Goal: Find contact information: Obtain details needed to contact an individual or organization

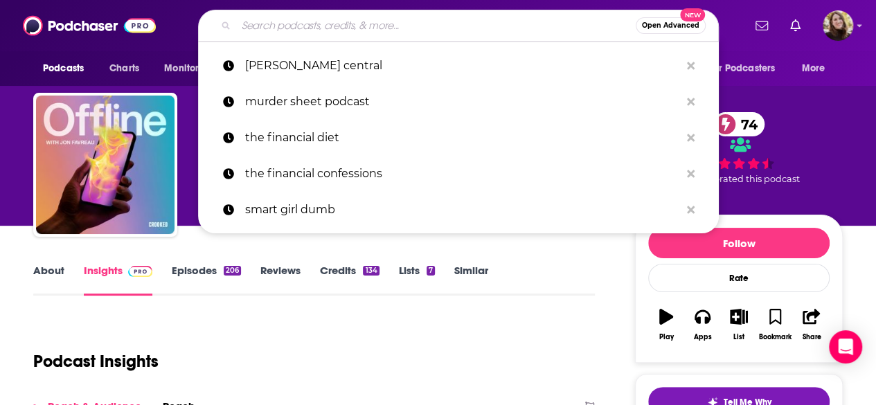
click at [311, 30] on input "Search podcasts, credits, & more..." at bounding box center [435, 26] width 399 height 22
paste input "[PERSON_NAME]"
type input "[PERSON_NAME]"
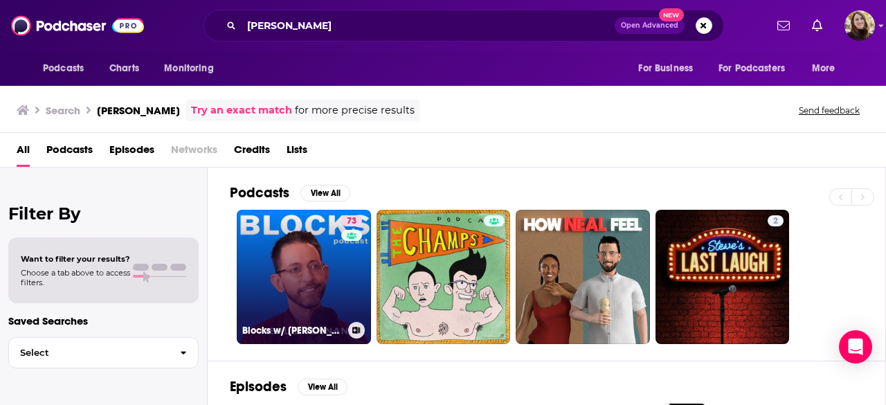
click at [284, 254] on link "73 Blocks w/ Neal Brennan" at bounding box center [304, 277] width 134 height 134
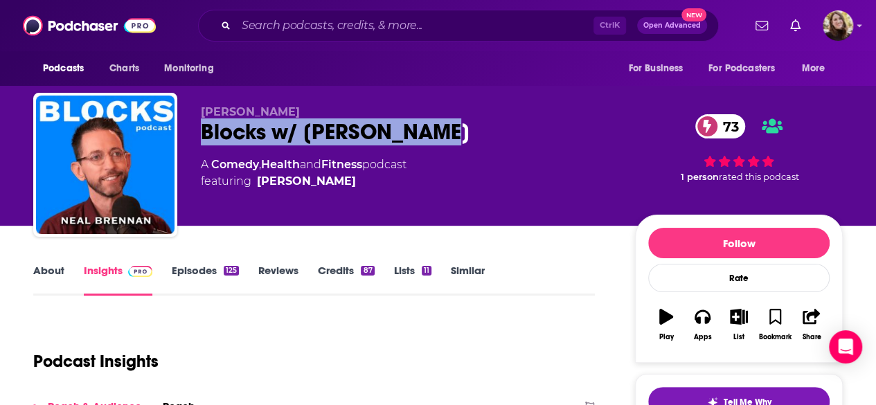
drag, startPoint x: 192, startPoint y: 129, endPoint x: 506, endPoint y: 127, distance: 314.3
click at [506, 127] on div "Neal Brennan Blocks w/ Neal Brennan 73 A Comedy , Health and Fitness podcast fe…" at bounding box center [437, 168] width 809 height 150
copy h2 "Blocks w/ Neal Brennan"
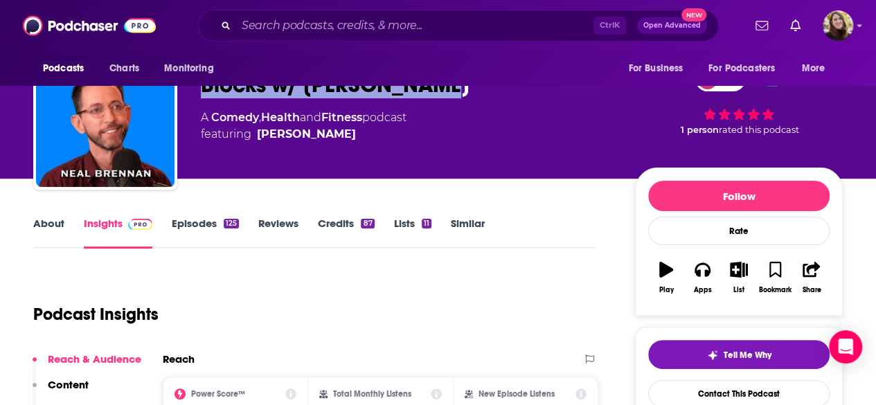
scroll to position [69, 0]
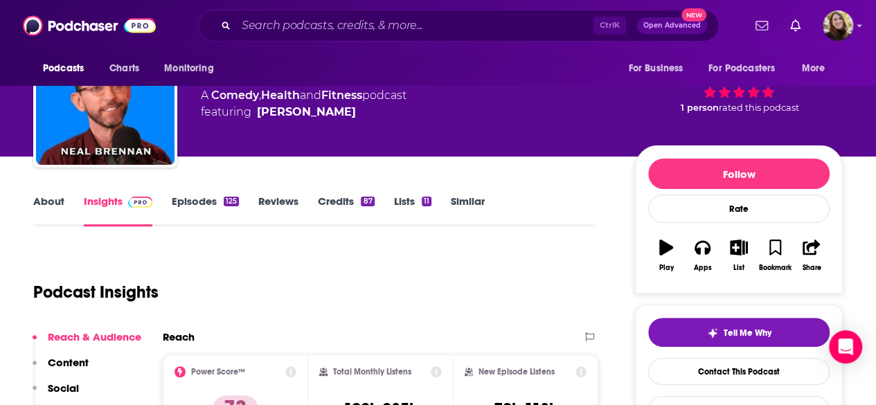
click at [56, 204] on link "About" at bounding box center [48, 211] width 31 height 32
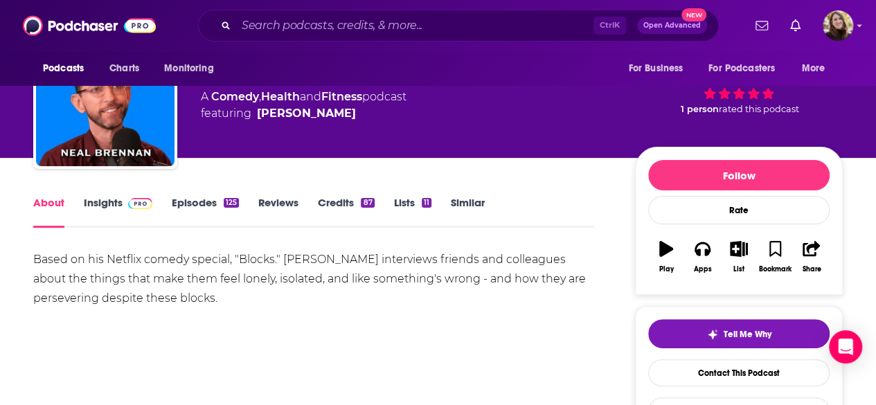
scroll to position [69, 0]
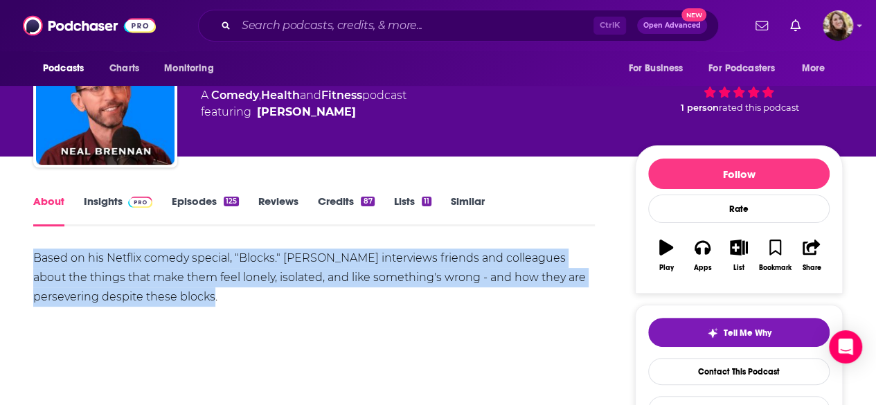
drag, startPoint x: 246, startPoint y: 309, endPoint x: 6, endPoint y: 258, distance: 245.6
copy div "Based on his Netflix comedy special, "Blocks." Neal Brennan interviews friends …"
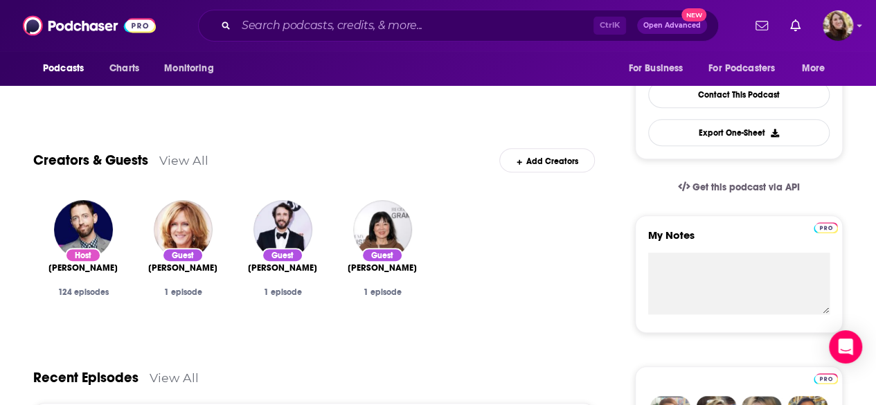
scroll to position [208, 0]
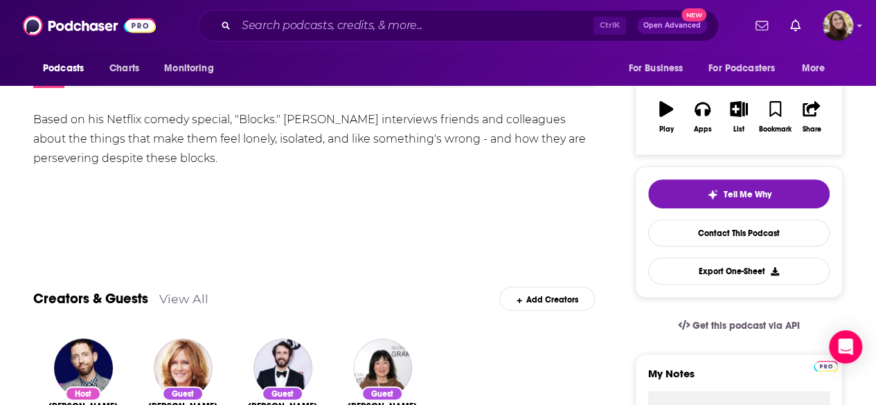
click at [738, 244] on div "Tell Me Why Contact This Podcast Export One-Sheet" at bounding box center [738, 231] width 181 height 105
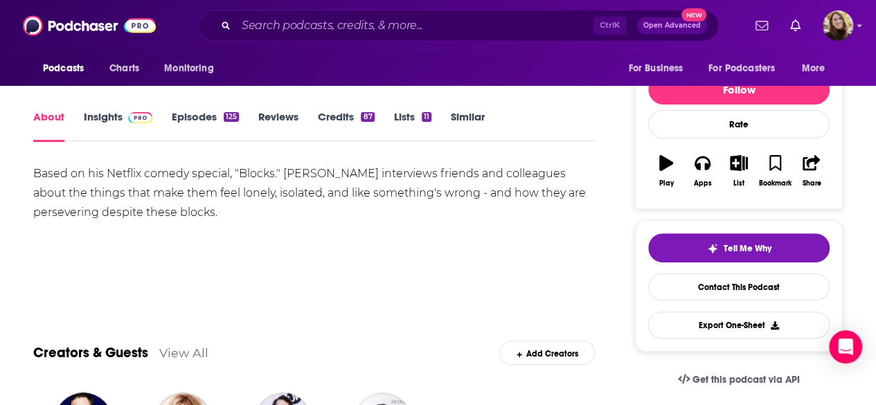
scroll to position [277, 0]
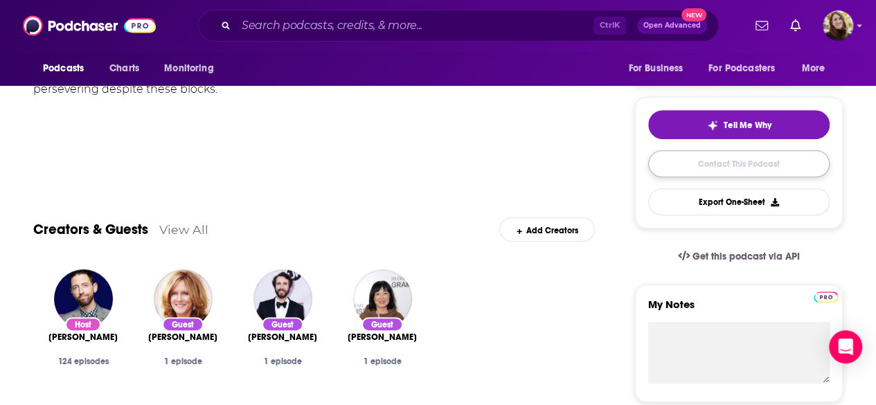
click at [748, 166] on link "Contact This Podcast" at bounding box center [738, 163] width 181 height 27
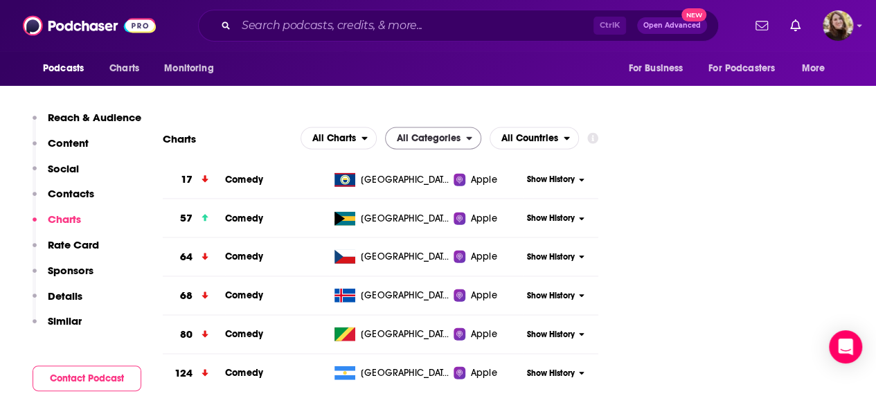
scroll to position [1227, 0]
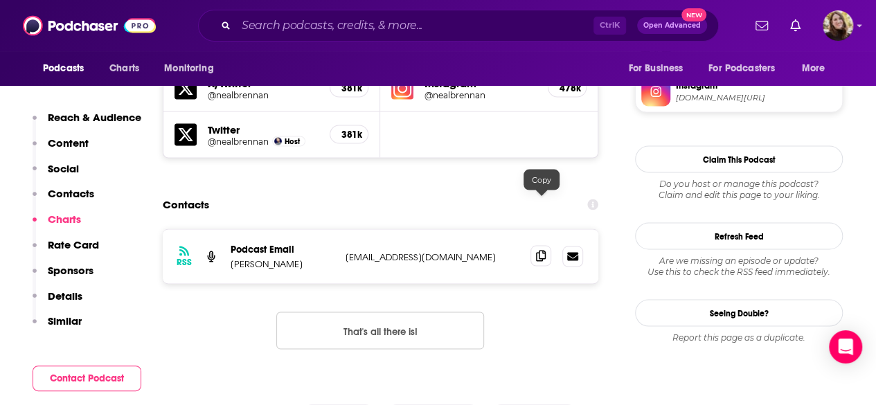
click at [541, 250] on icon at bounding box center [541, 255] width 10 height 11
drag, startPoint x: 308, startPoint y: 211, endPoint x: 233, endPoint y: 210, distance: 75.5
click at [233, 257] on p "[PERSON_NAME]" at bounding box center [282, 263] width 104 height 12
copy p "[PERSON_NAME]"
click at [541, 250] on icon at bounding box center [541, 255] width 10 height 11
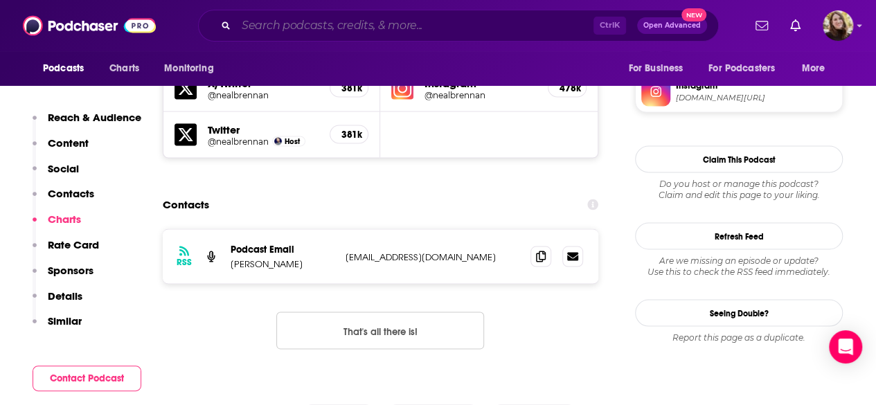
click at [352, 17] on input "Search podcasts, credits, & more..." at bounding box center [414, 26] width 357 height 22
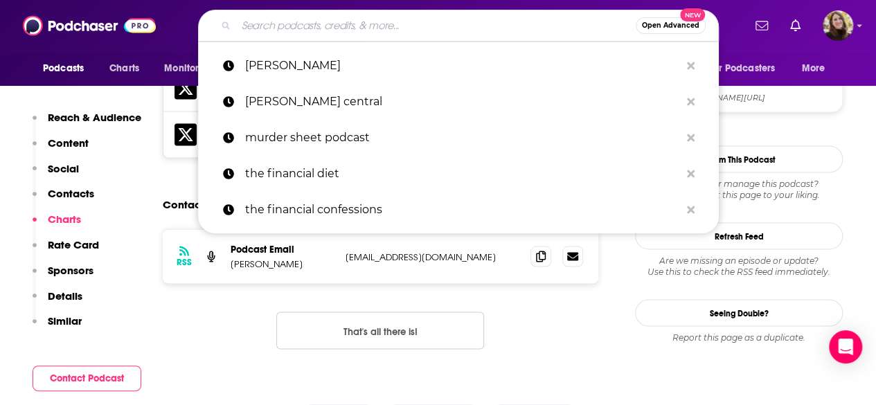
paste input "I've Had It"
type input "I've Had It"
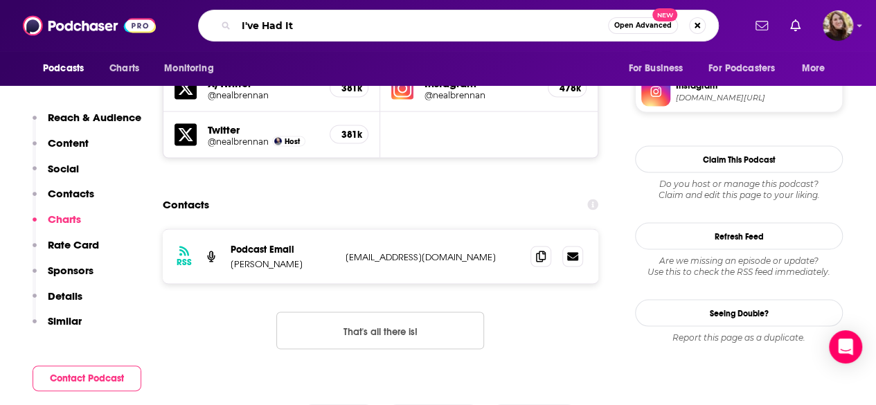
click at [364, 27] on input "I've Had It" at bounding box center [422, 26] width 372 height 22
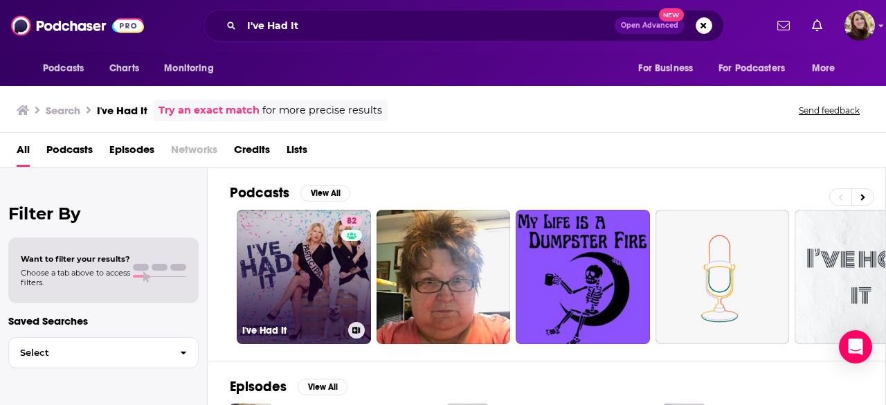
click at [331, 253] on link "82 I've Had It" at bounding box center [304, 277] width 134 height 134
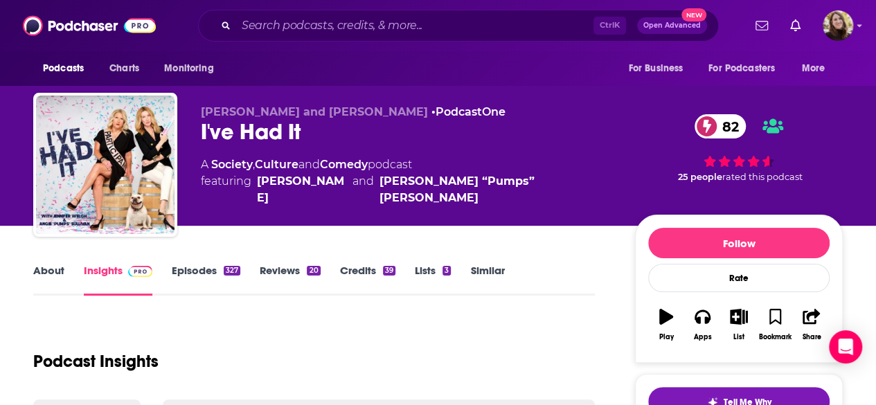
click at [59, 272] on link "About" at bounding box center [48, 280] width 31 height 32
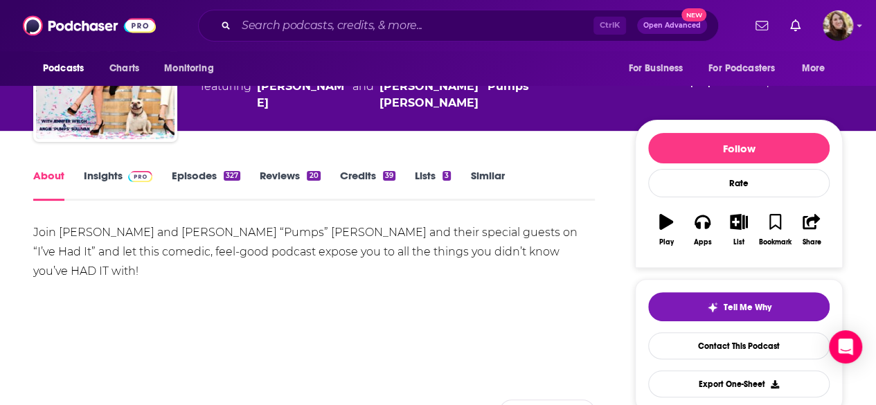
scroll to position [138, 0]
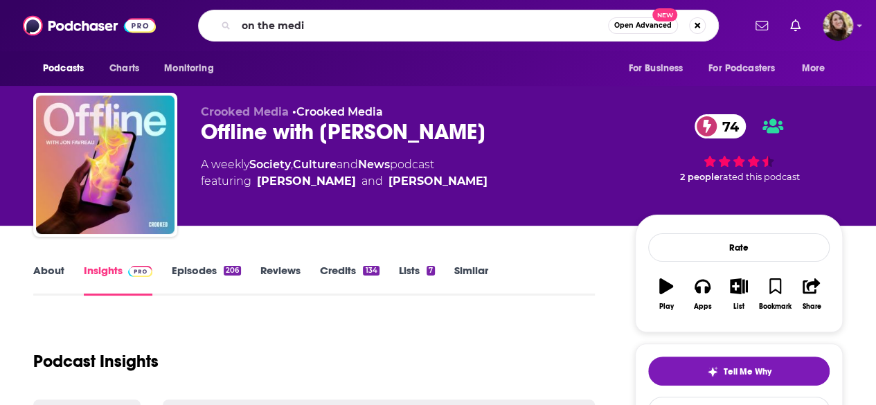
type input "on the media"
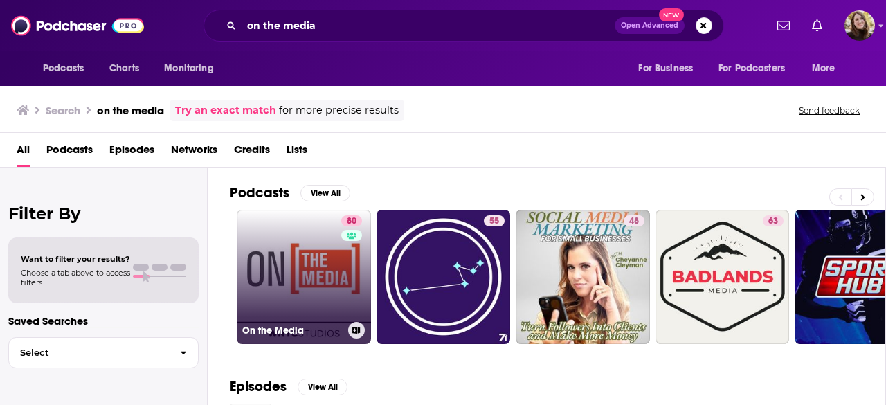
click at [311, 239] on link "80 On the Media" at bounding box center [304, 277] width 134 height 134
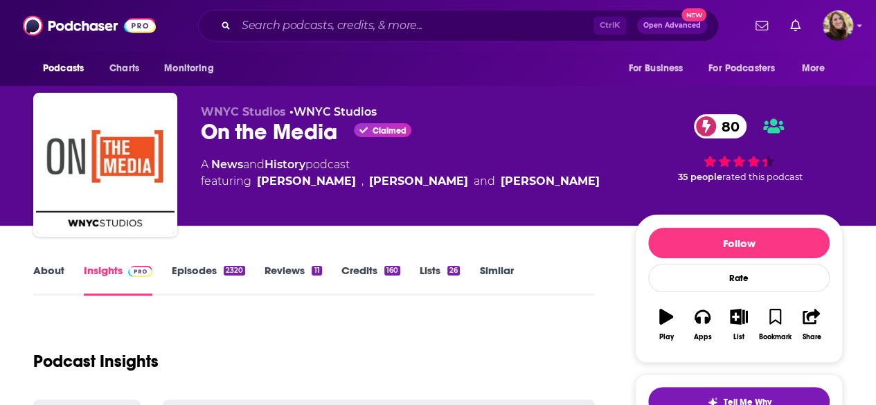
click at [60, 263] on div "About Insights Episodes 2320 Reviews 11 Credits 160 Lists 26 Similar" at bounding box center [313, 279] width 561 height 34
click at [58, 271] on link "About" at bounding box center [48, 280] width 31 height 32
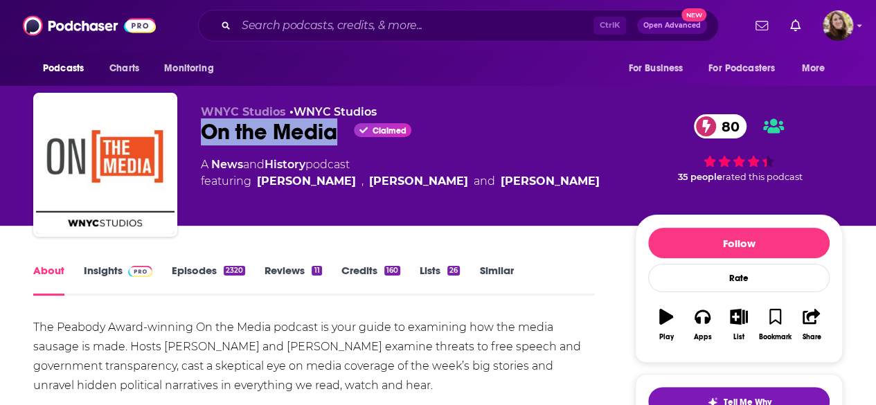
drag, startPoint x: 203, startPoint y: 126, endPoint x: 332, endPoint y: 134, distance: 129.7
click at [332, 134] on div "On the Media Claimed 80" at bounding box center [407, 131] width 412 height 27
copy h1 "On the Media"
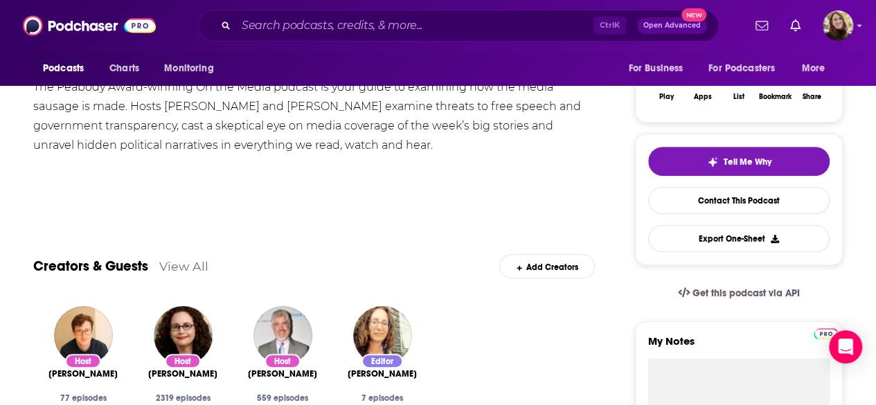
scroll to position [208, 0]
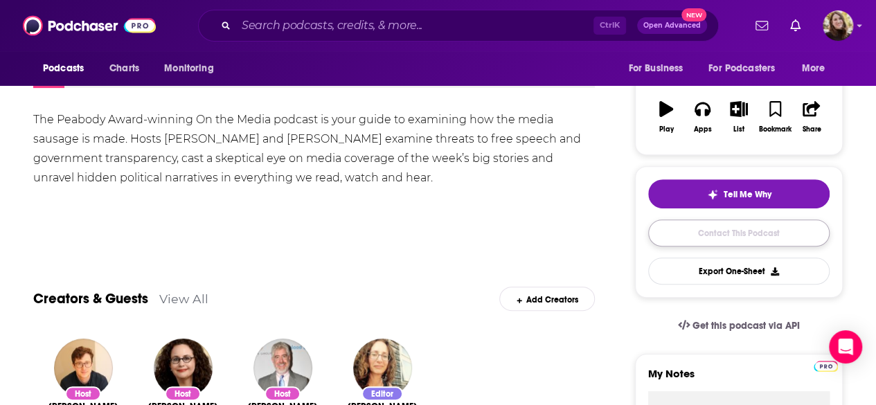
click at [700, 230] on link "Contact This Podcast" at bounding box center [738, 232] width 181 height 27
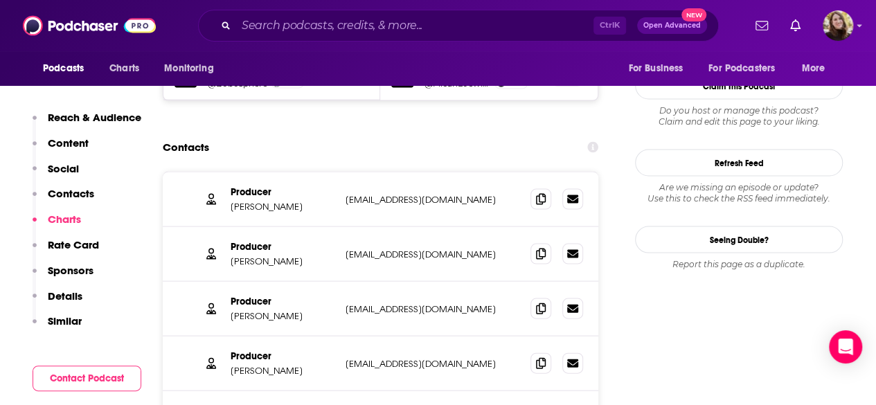
scroll to position [1319, 0]
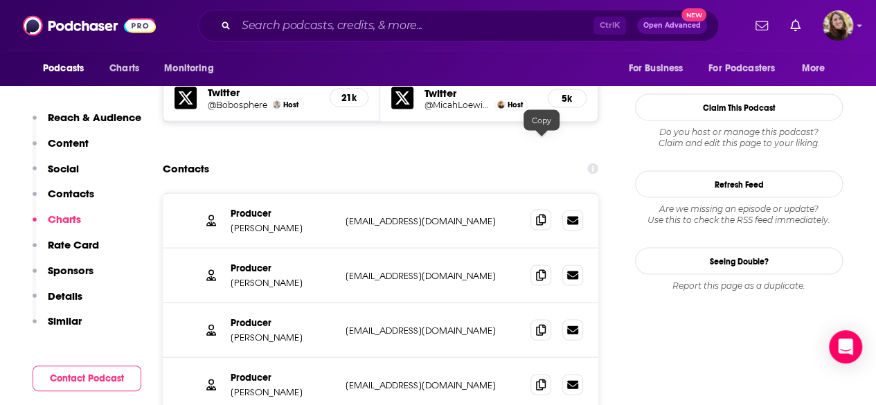
click at [534, 210] on span at bounding box center [540, 220] width 21 height 21
drag, startPoint x: 224, startPoint y: 154, endPoint x: 334, endPoint y: 146, distance: 111.1
click at [334, 194] on div "Producer [PERSON_NAME] [EMAIL_ADDRESS][DOMAIN_NAME] [EMAIL_ADDRESS][DOMAIN_NAME]" at bounding box center [380, 221] width 435 height 55
copy div "Producer [PERSON_NAME]"
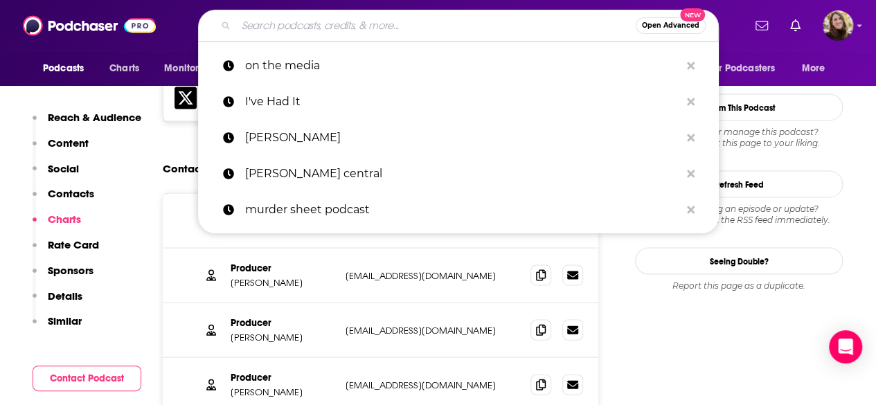
click at [353, 29] on input "Search podcasts, credits, & more..." at bounding box center [435, 26] width 399 height 22
paste input "Some More News"
type input "Some More News"
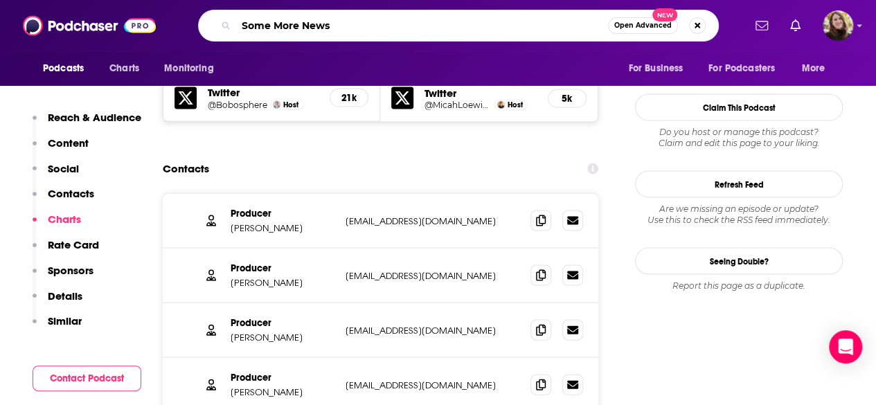
click at [541, 28] on input "Some More News" at bounding box center [422, 26] width 372 height 22
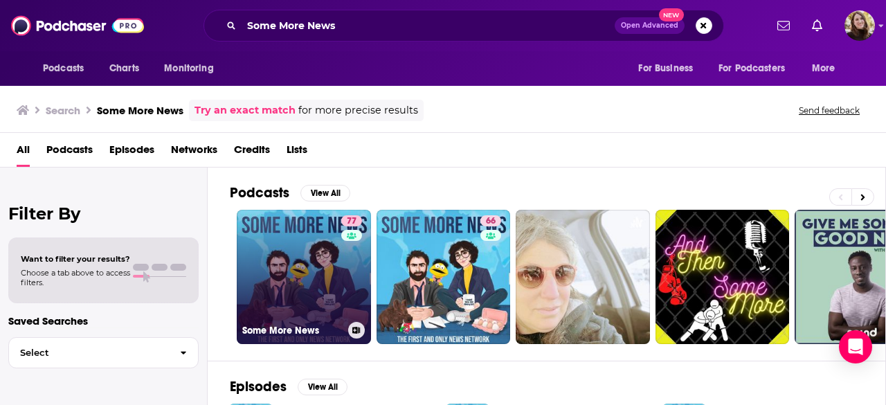
click at [317, 327] on h3 "Some More News" at bounding box center [292, 331] width 100 height 12
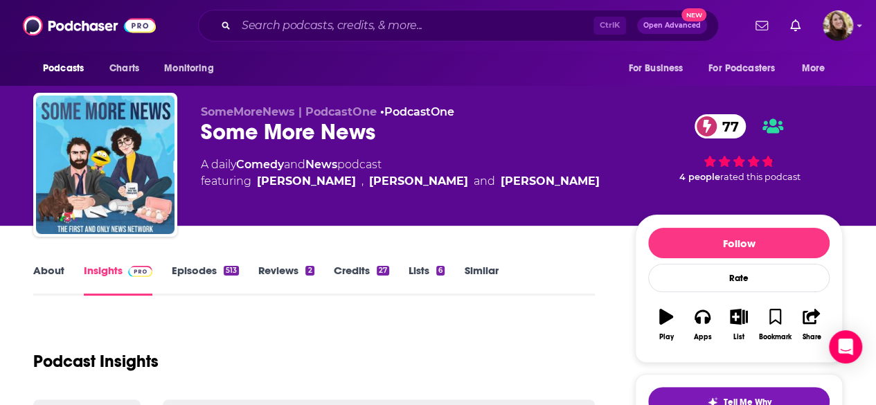
click at [63, 262] on div "About Insights Episodes 513 Reviews 2 Credits 27 Lists 6 Similar" at bounding box center [313, 279] width 561 height 34
click at [54, 271] on link "About" at bounding box center [48, 280] width 31 height 32
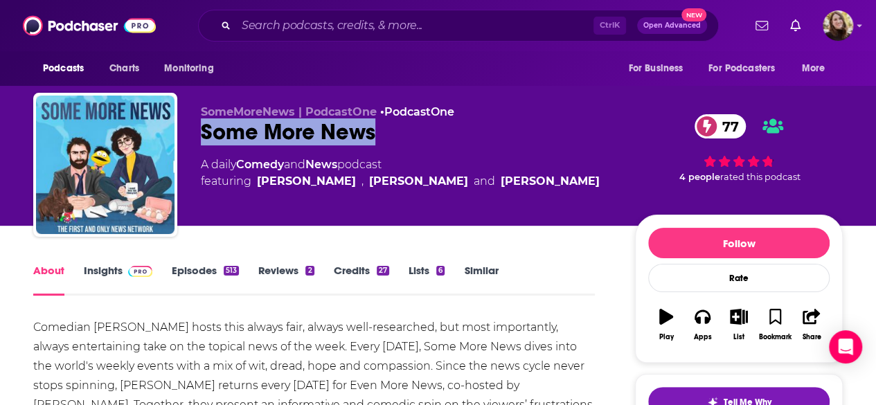
drag, startPoint x: 197, startPoint y: 129, endPoint x: 453, endPoint y: 129, distance: 256.1
click at [453, 129] on div "SomeMoreNews | PodcastOne • PodcastOne Some More News 77 A daily Comedy and New…" at bounding box center [437, 168] width 809 height 150
copy h1 "Some More News"
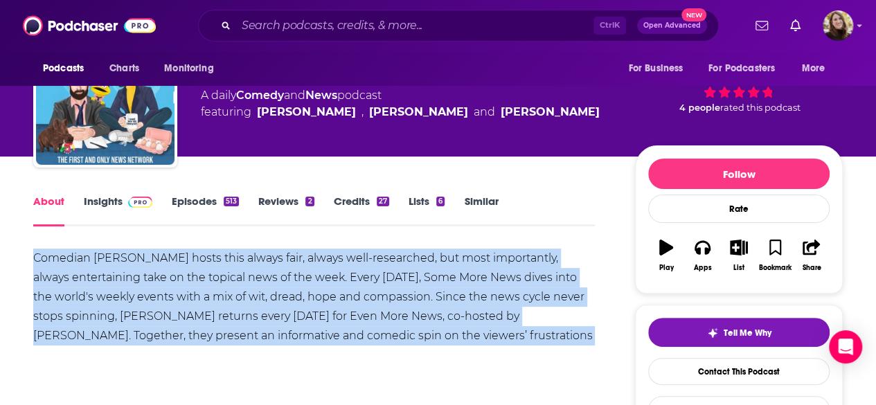
drag, startPoint x: 554, startPoint y: 333, endPoint x: 10, endPoint y: 264, distance: 549.1
copy div "Comedian [PERSON_NAME] hosts this always fair, always well-researched, but most…"
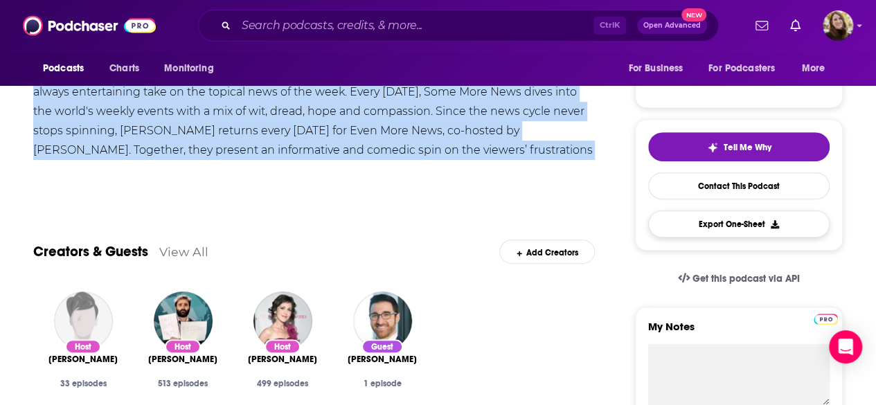
scroll to position [277, 0]
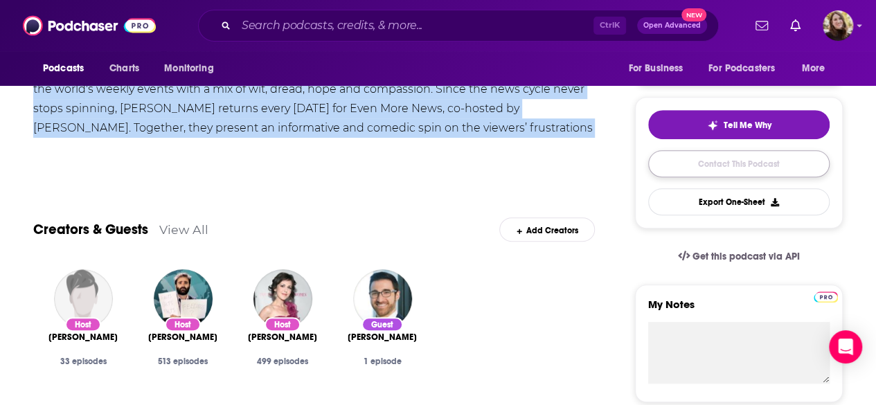
click at [736, 163] on link "Contact This Podcast" at bounding box center [738, 163] width 181 height 27
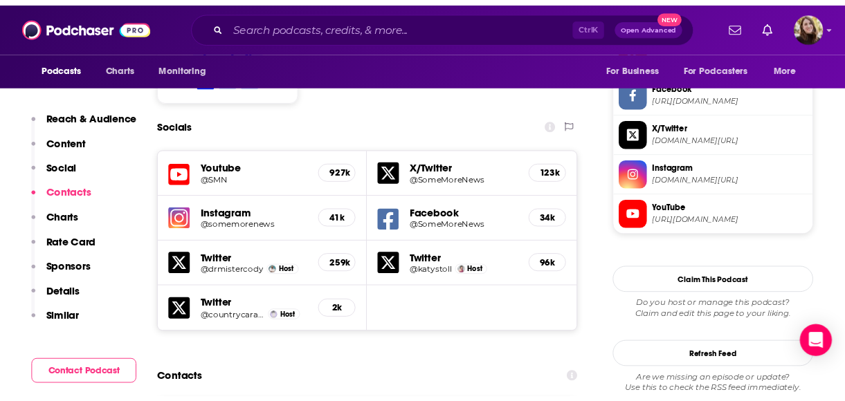
scroll to position [1253, 0]
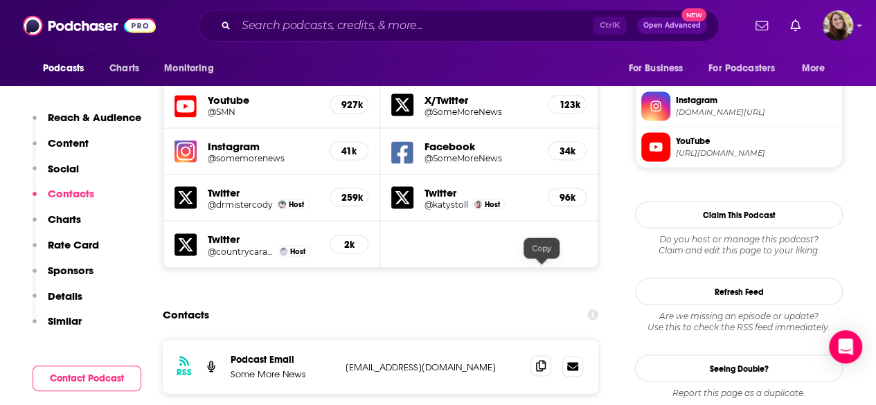
click at [539, 355] on span at bounding box center [540, 365] width 21 height 21
